Goal: Task Accomplishment & Management: Use online tool/utility

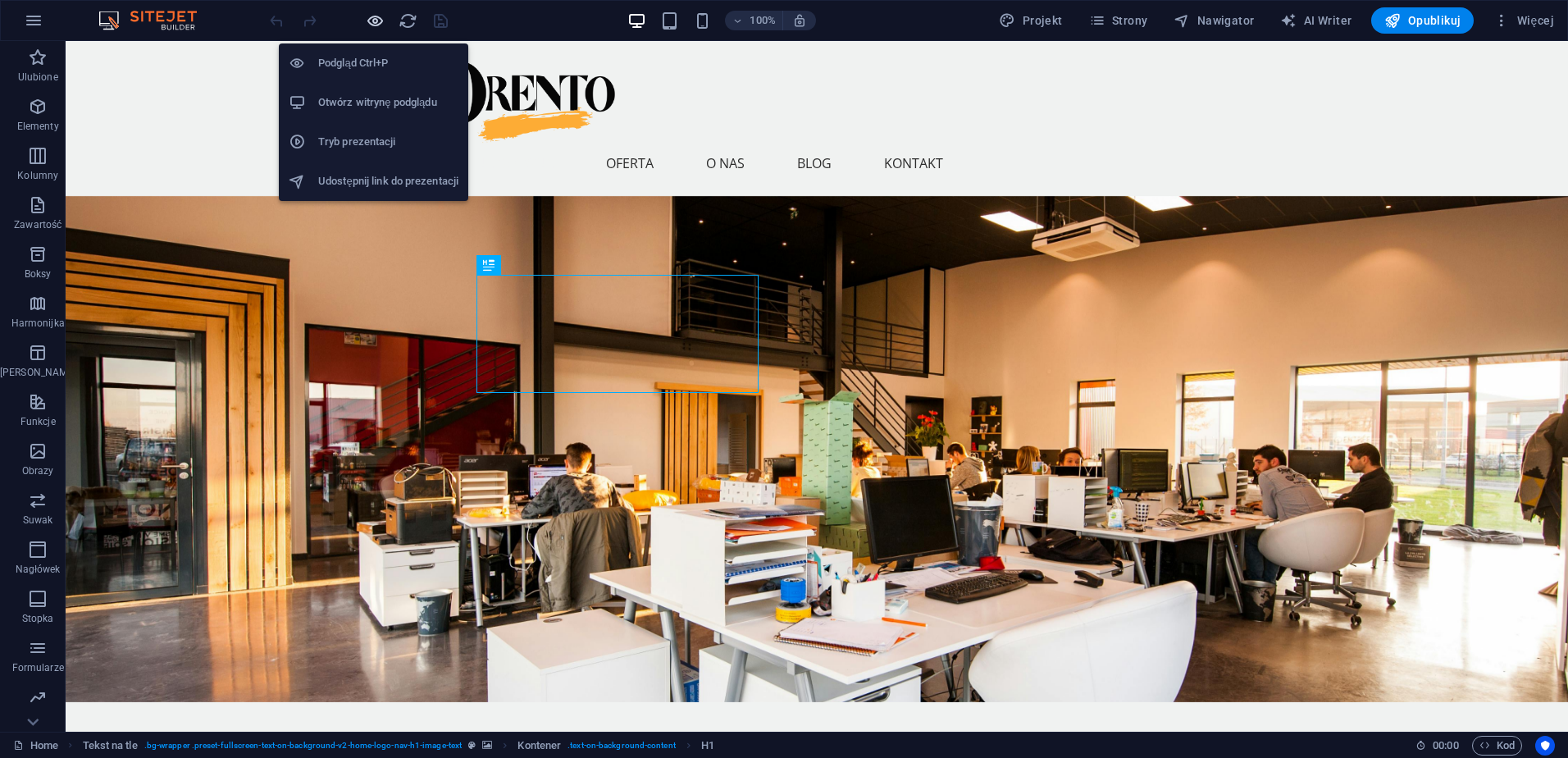
click at [380, 21] on icon "button" at bounding box center [375, 21] width 19 height 19
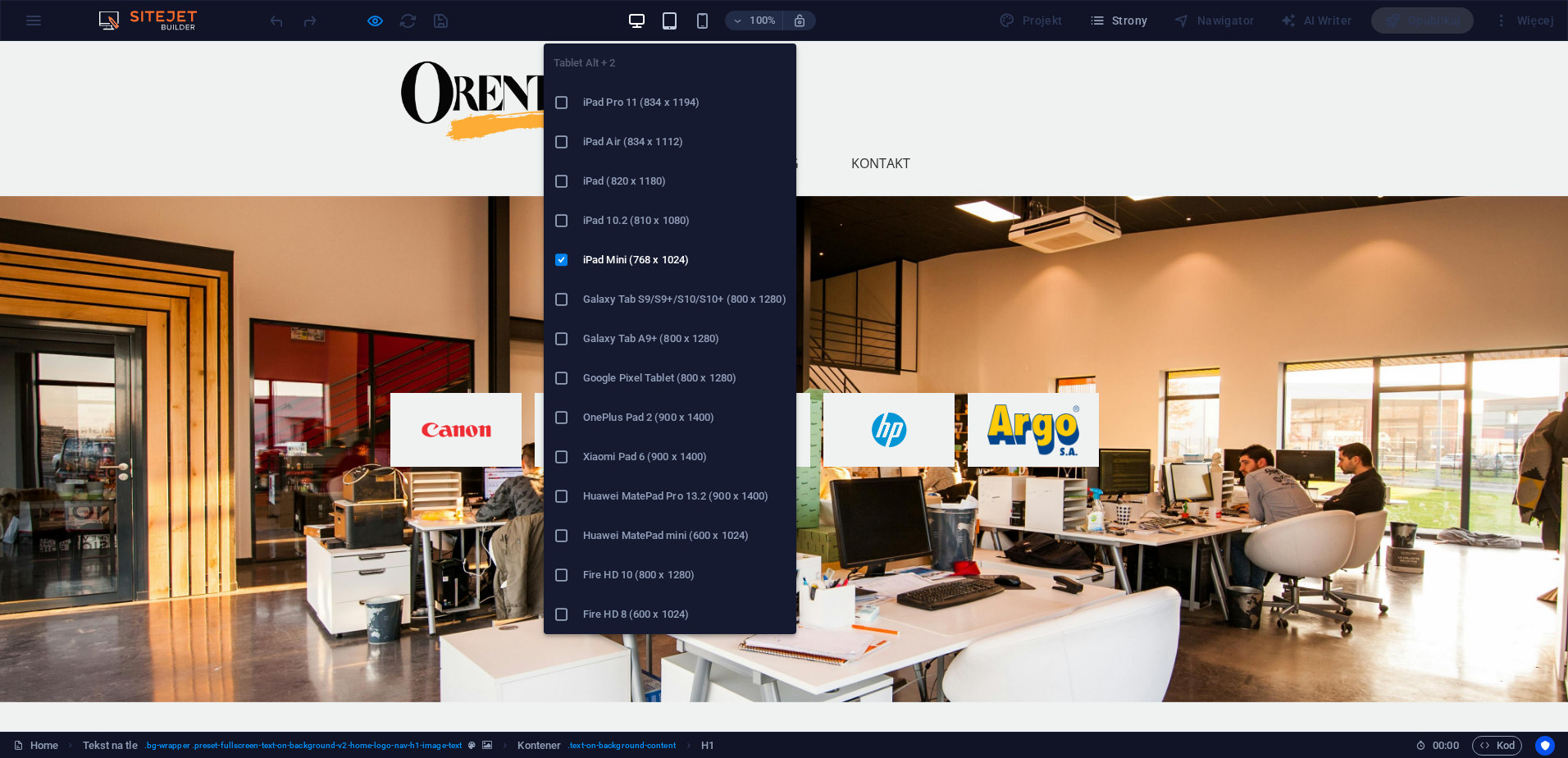
click at [671, 25] on icon "button" at bounding box center [669, 21] width 19 height 19
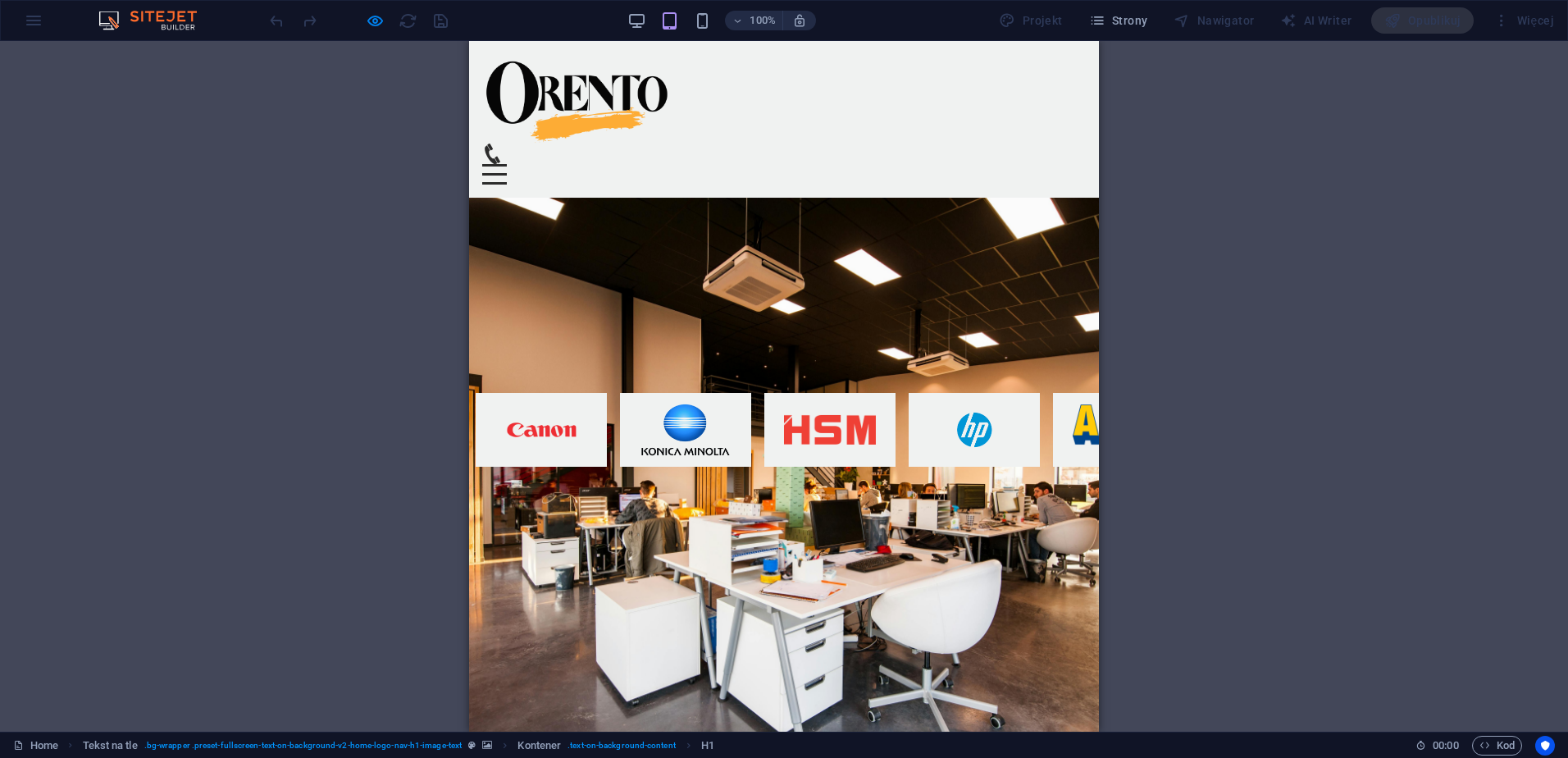
click at [507, 164] on div at bounding box center [494, 165] width 25 height 2
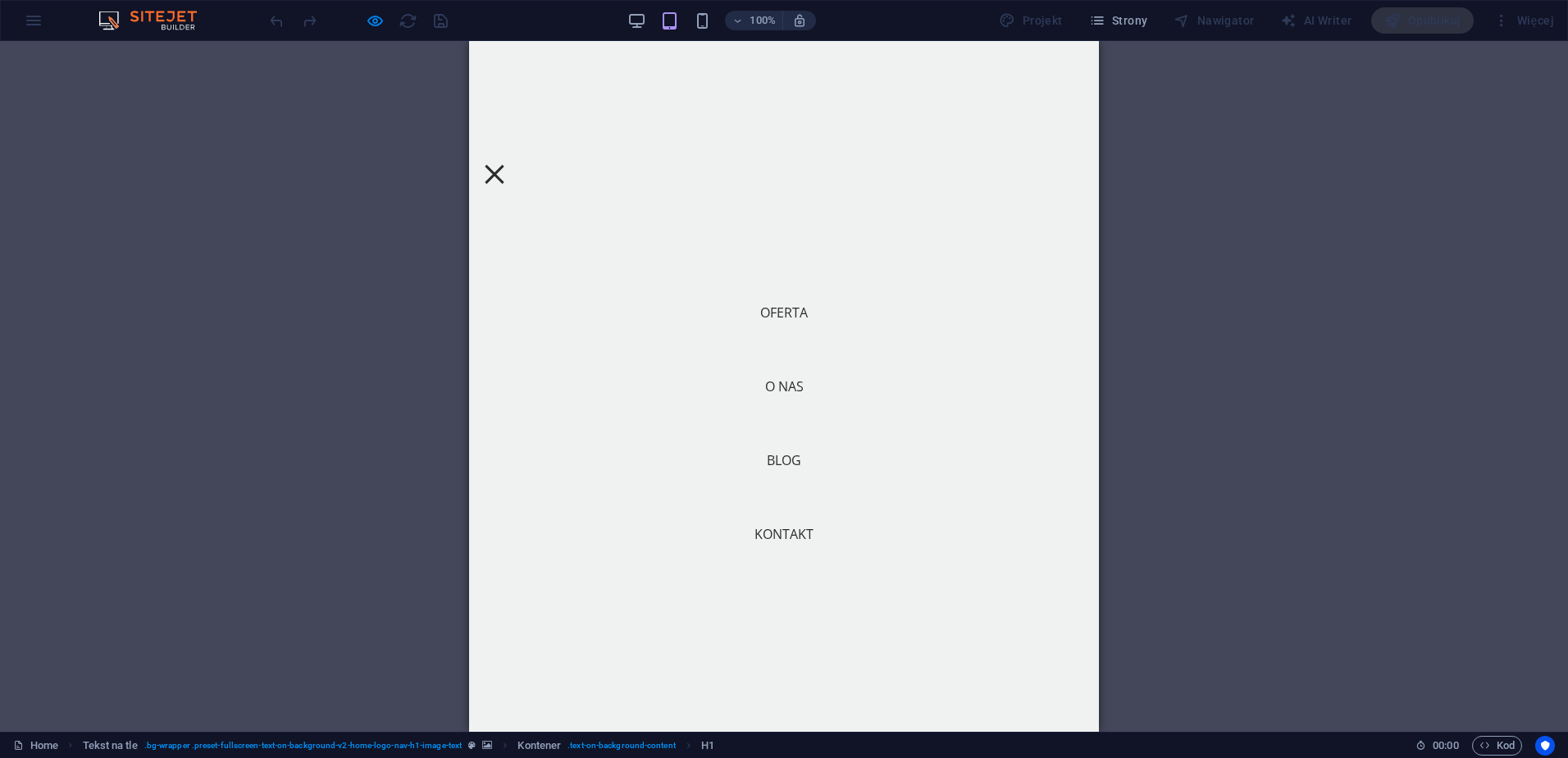
click at [503, 164] on div at bounding box center [493, 173] width 19 height 19
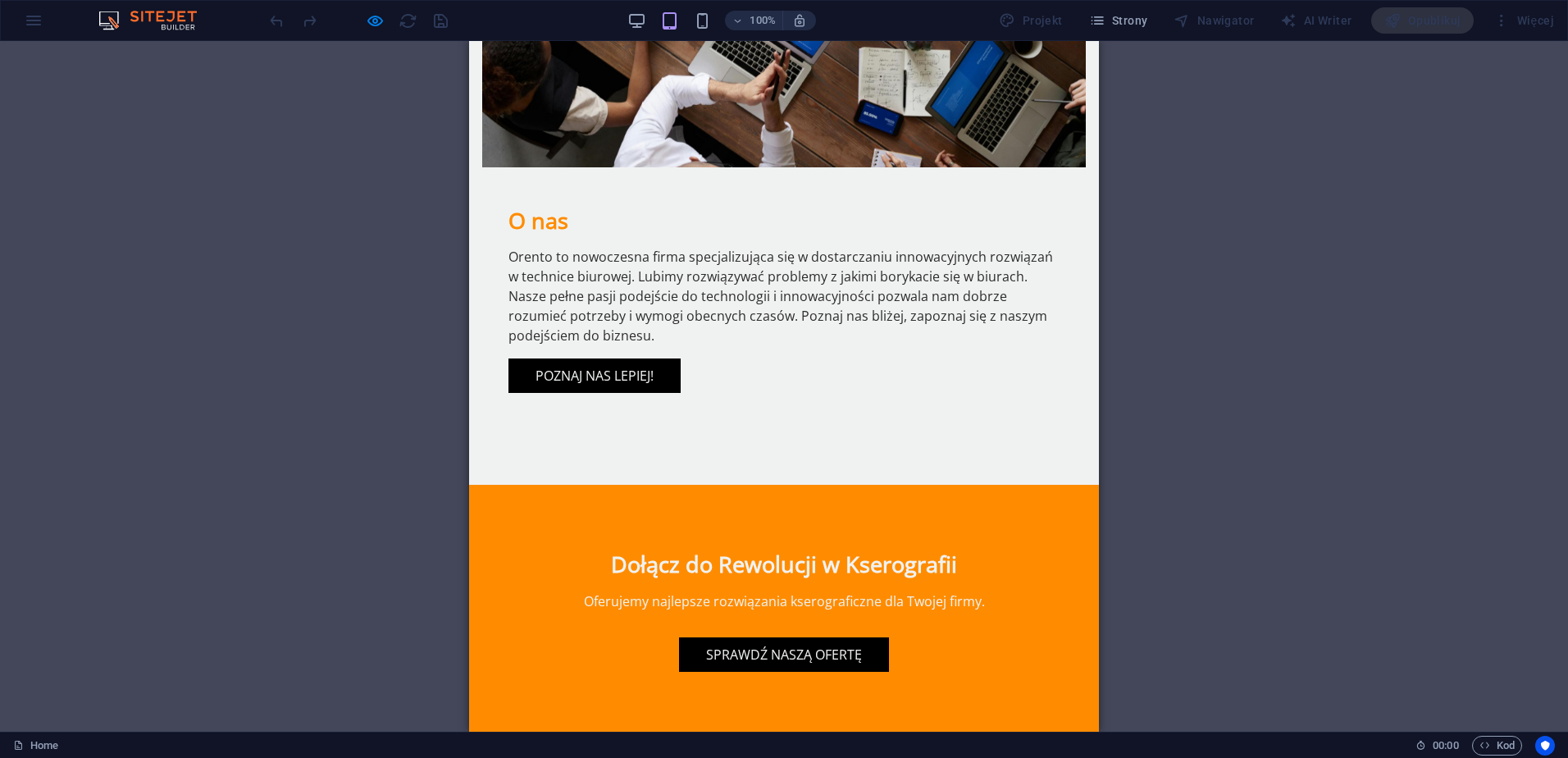
scroll to position [4531, 0]
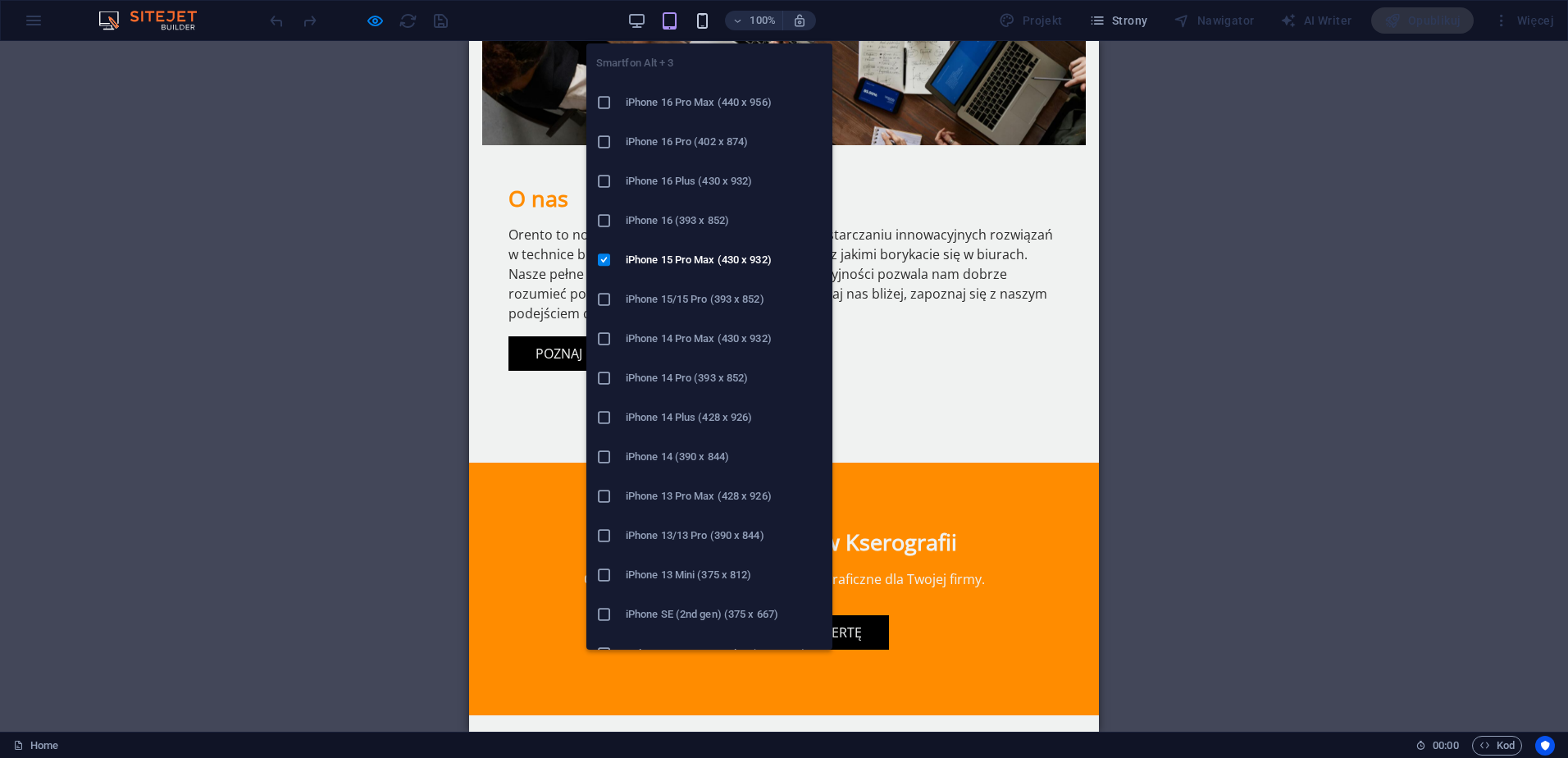
click at [706, 21] on icon "button" at bounding box center [702, 21] width 19 height 19
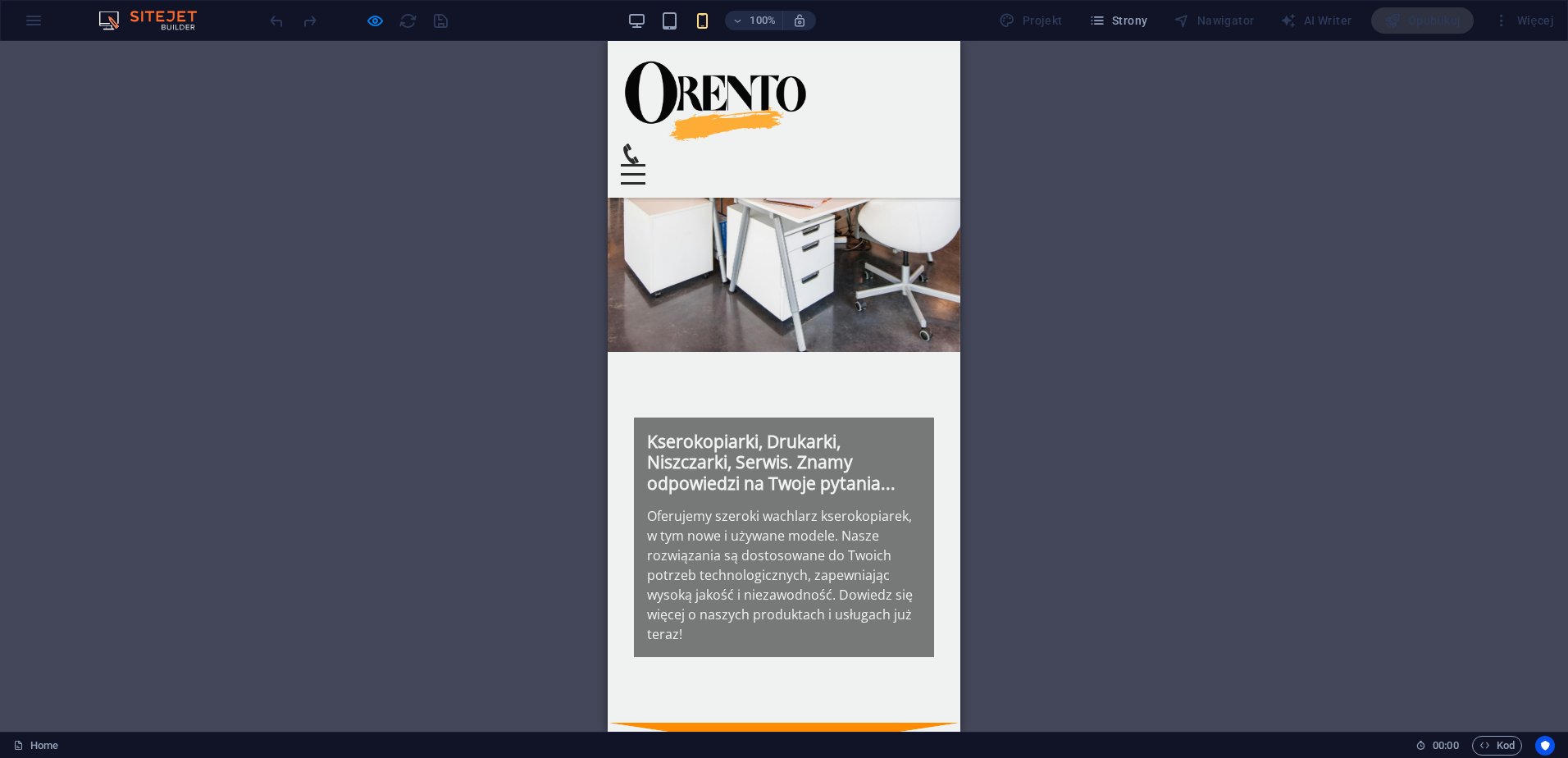
scroll to position [0, 0]
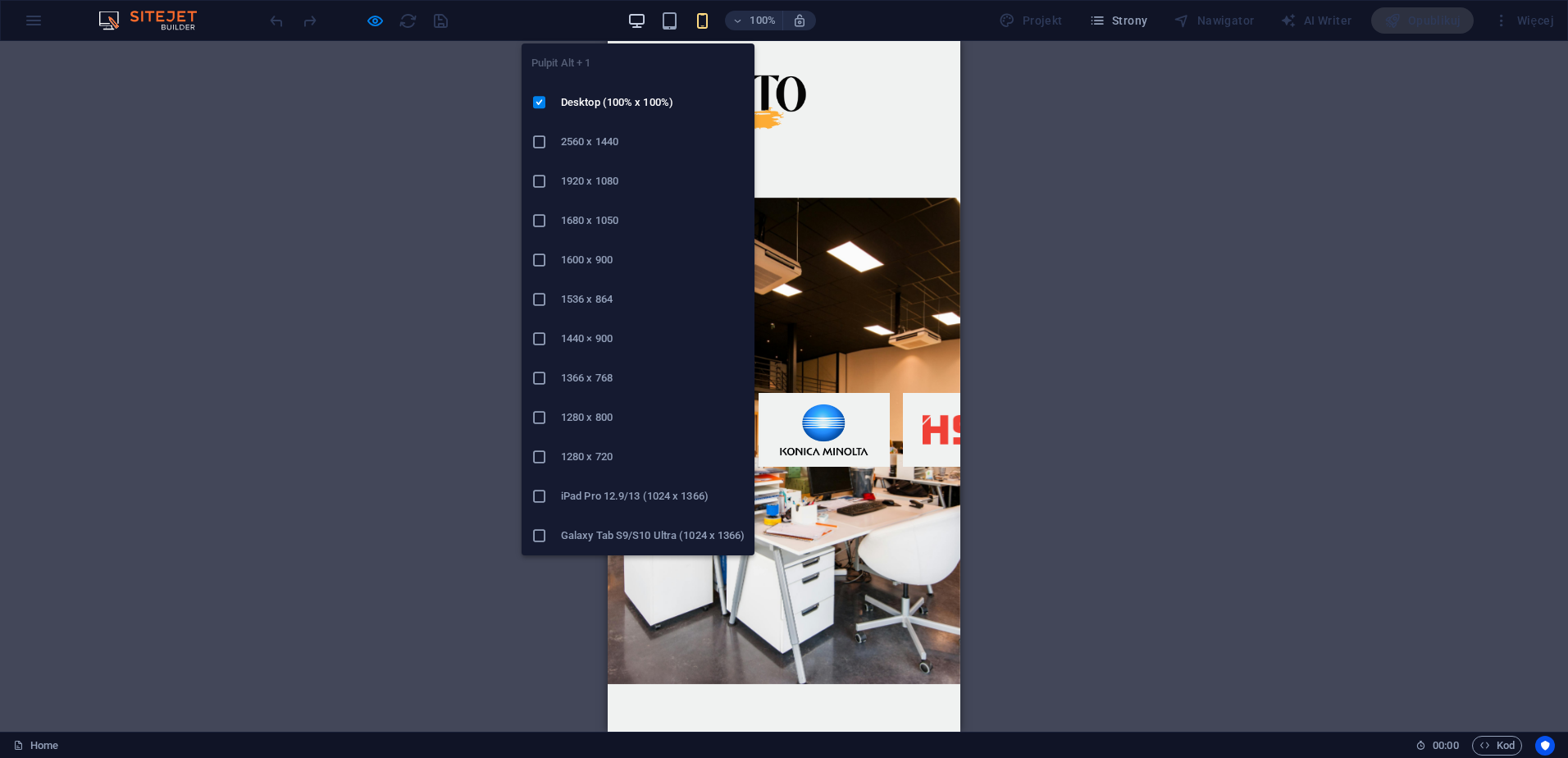
click at [633, 21] on icon "button" at bounding box center [636, 21] width 19 height 19
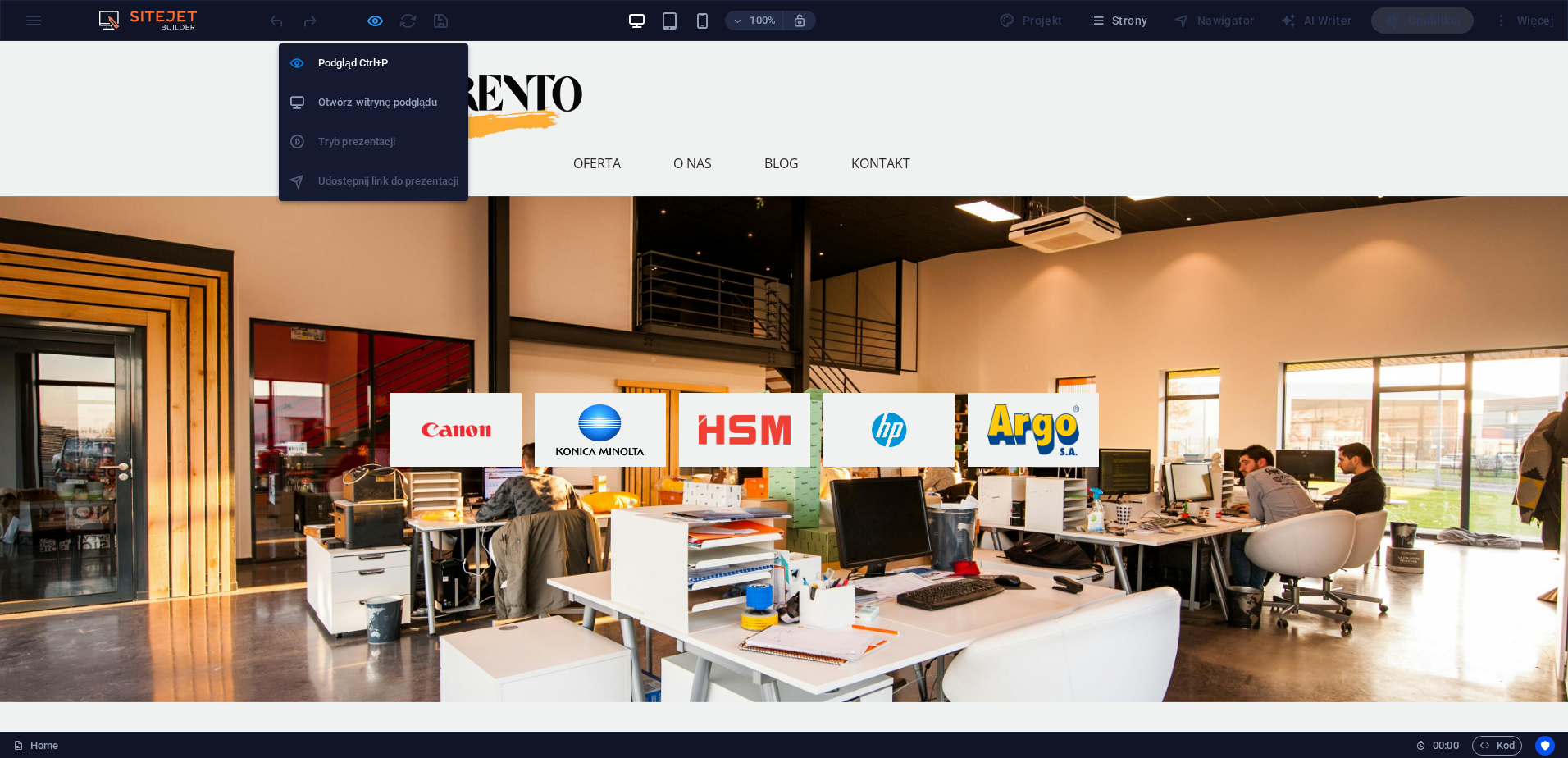
click at [370, 22] on icon "button" at bounding box center [375, 21] width 19 height 19
